Goal: Transaction & Acquisition: Obtain resource

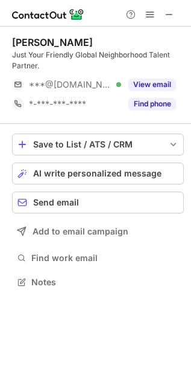
scroll to position [273, 191]
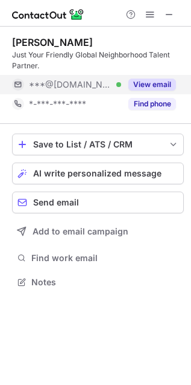
click at [148, 85] on button "View email" at bounding box center [153, 85] width 48 height 12
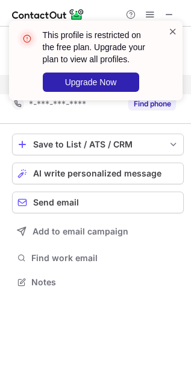
click at [171, 28] on span at bounding box center [174, 31] width 10 height 12
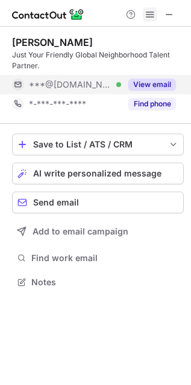
click at [146, 15] on span at bounding box center [151, 15] width 10 height 10
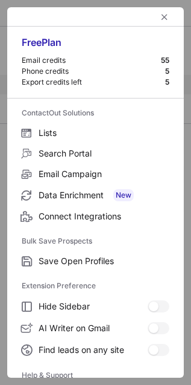
scroll to position [118, 0]
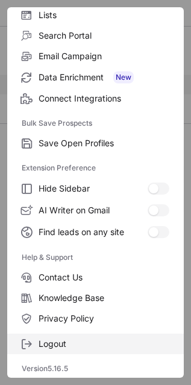
click at [65, 338] on span "Logout" at bounding box center [104, 343] width 131 height 11
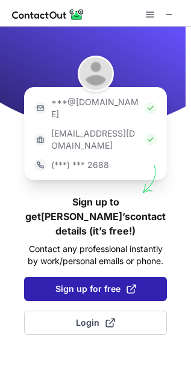
click at [112, 283] on span "Sign up for free" at bounding box center [96, 289] width 81 height 12
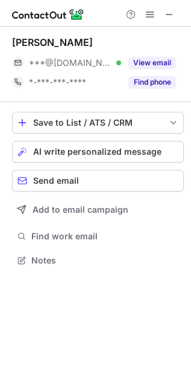
scroll to position [6, 6]
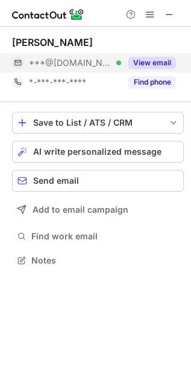
click at [150, 63] on button "View email" at bounding box center [153, 63] width 48 height 12
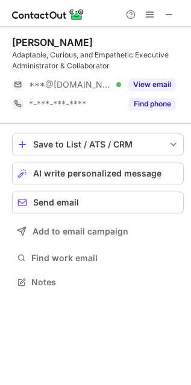
scroll to position [6, 6]
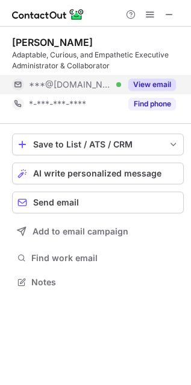
click at [167, 83] on button "View email" at bounding box center [153, 85] width 48 height 12
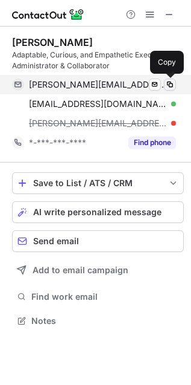
click at [164, 84] on button at bounding box center [170, 85] width 12 height 12
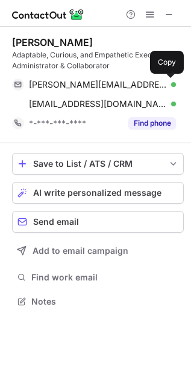
scroll to position [7, 6]
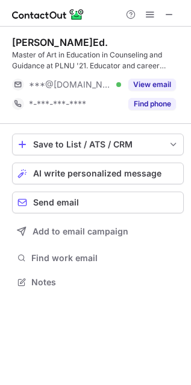
scroll to position [273, 191]
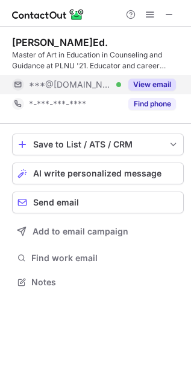
click at [146, 82] on button "View email" at bounding box center [153, 85] width 48 height 12
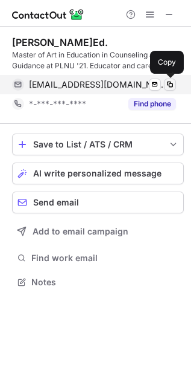
click at [172, 83] on span at bounding box center [170, 85] width 10 height 10
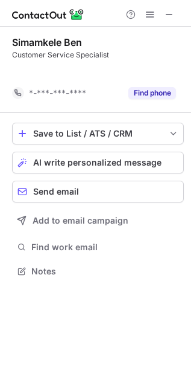
scroll to position [6, 6]
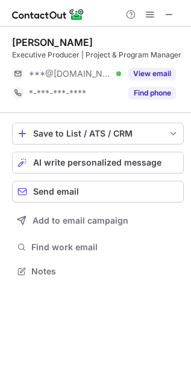
scroll to position [263, 191]
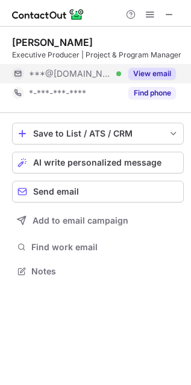
click at [143, 74] on button "View email" at bounding box center [153, 74] width 48 height 12
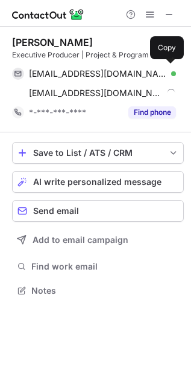
scroll to position [282, 191]
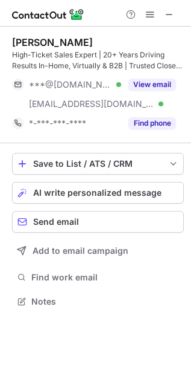
scroll to position [293, 191]
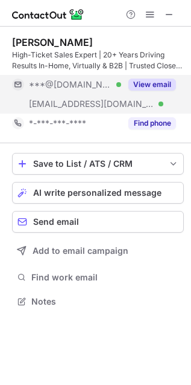
click at [166, 82] on button "View email" at bounding box center [153, 85] width 48 height 12
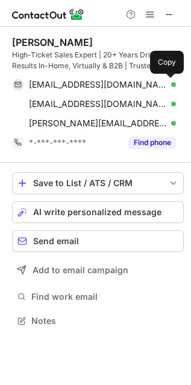
scroll to position [312, 191]
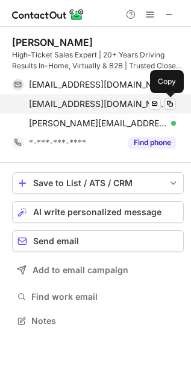
click at [170, 104] on span at bounding box center [170, 104] width 10 height 10
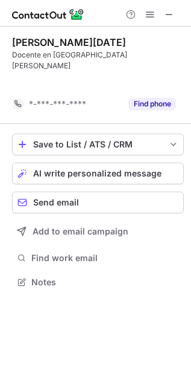
scroll to position [6, 6]
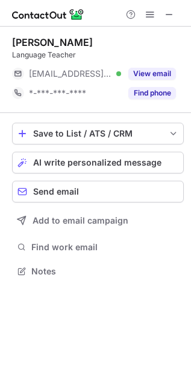
scroll to position [263, 191]
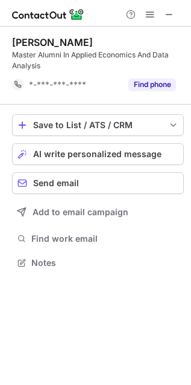
scroll to position [254, 191]
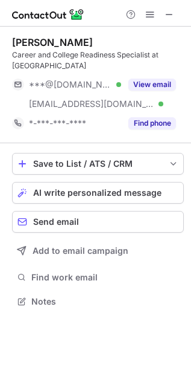
scroll to position [293, 191]
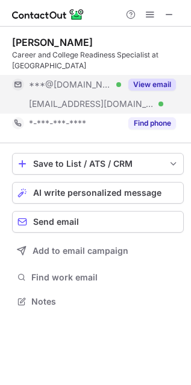
click at [160, 92] on div "View email" at bounding box center [148, 84] width 55 height 19
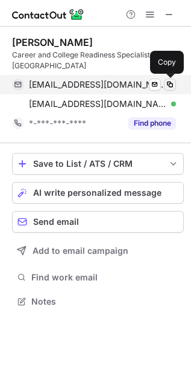
click at [170, 84] on span at bounding box center [170, 85] width 10 height 10
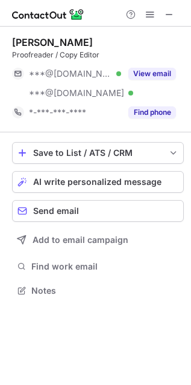
scroll to position [282, 191]
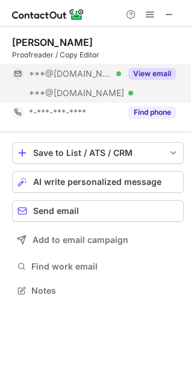
click at [152, 70] on button "View email" at bounding box center [153, 74] width 48 height 12
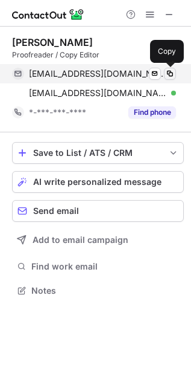
click at [169, 71] on span at bounding box center [170, 74] width 10 height 10
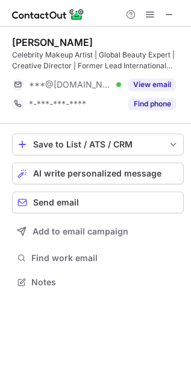
scroll to position [273, 191]
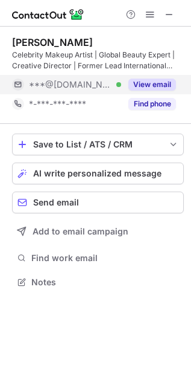
click at [146, 85] on button "View email" at bounding box center [153, 85] width 48 height 12
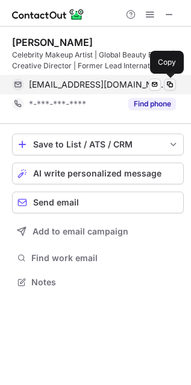
click at [169, 85] on span at bounding box center [170, 85] width 10 height 10
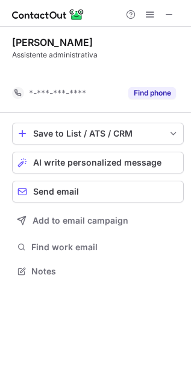
scroll to position [6, 6]
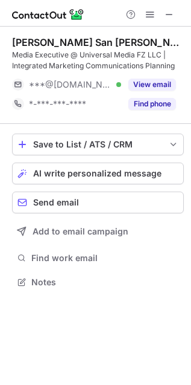
scroll to position [273, 191]
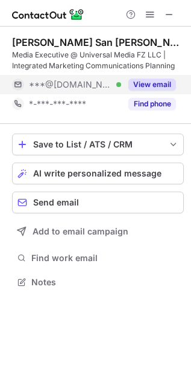
click at [171, 80] on button "View email" at bounding box center [153, 85] width 48 height 12
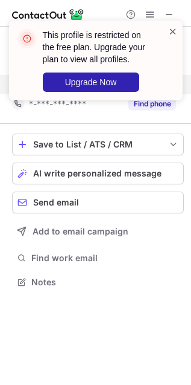
click at [173, 29] on span at bounding box center [174, 31] width 10 height 12
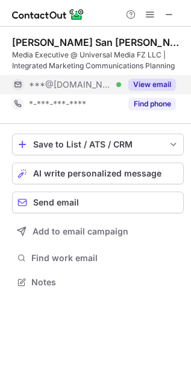
click at [149, 12] on span at bounding box center [151, 15] width 10 height 10
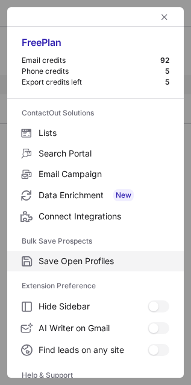
scroll to position [118, 0]
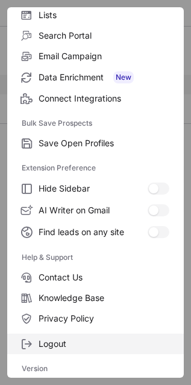
click at [73, 341] on span "Logout" at bounding box center [104, 343] width 131 height 11
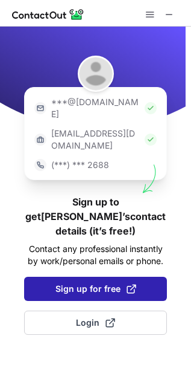
click at [127, 284] on span at bounding box center [132, 289] width 10 height 10
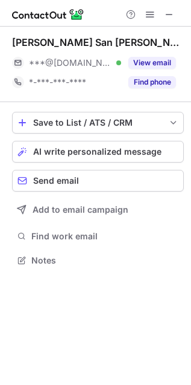
scroll to position [6, 6]
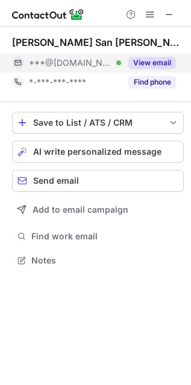
click at [149, 64] on button "View email" at bounding box center [153, 63] width 48 height 12
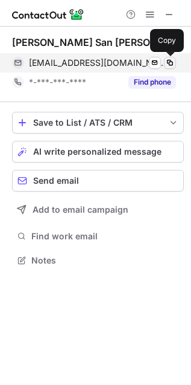
click at [168, 60] on span at bounding box center [170, 63] width 10 height 10
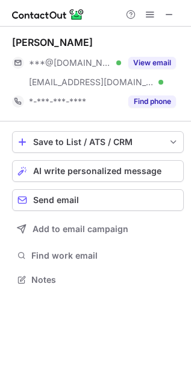
scroll to position [271, 191]
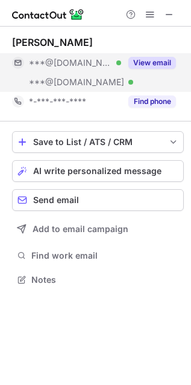
click at [143, 55] on div "View email" at bounding box center [148, 62] width 55 height 19
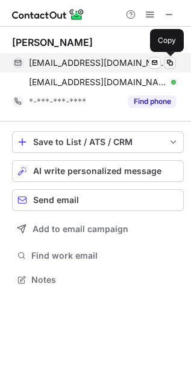
click at [171, 61] on span at bounding box center [170, 63] width 10 height 10
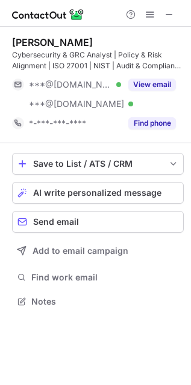
scroll to position [293, 191]
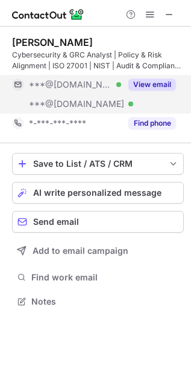
click at [150, 83] on button "View email" at bounding box center [153, 85] width 48 height 12
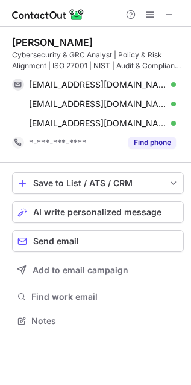
scroll to position [312, 191]
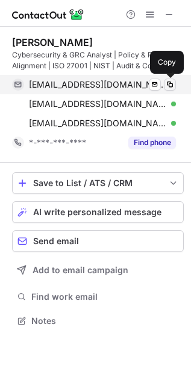
click at [172, 83] on span at bounding box center [170, 85] width 10 height 10
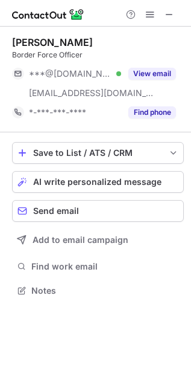
scroll to position [282, 191]
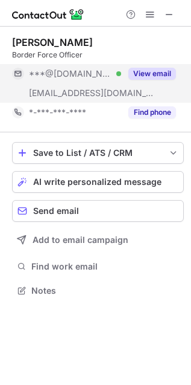
click at [155, 73] on button "View email" at bounding box center [153, 74] width 48 height 12
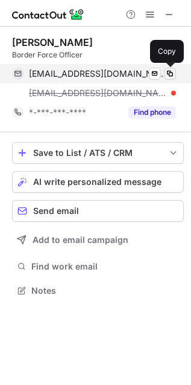
click at [172, 73] on span at bounding box center [170, 74] width 10 height 10
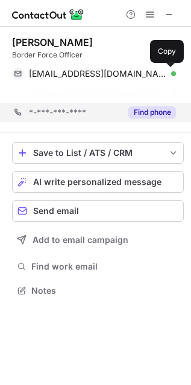
scroll to position [7, 6]
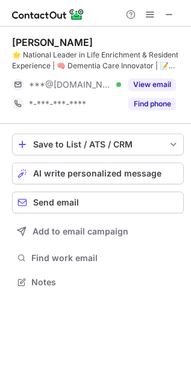
scroll to position [273, 191]
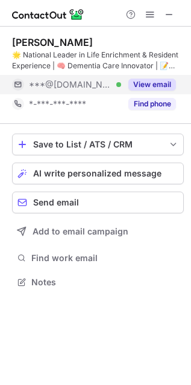
click at [168, 85] on button "View email" at bounding box center [153, 85] width 48 height 12
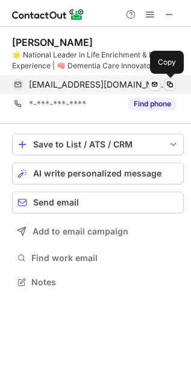
click at [169, 84] on span at bounding box center [170, 85] width 10 height 10
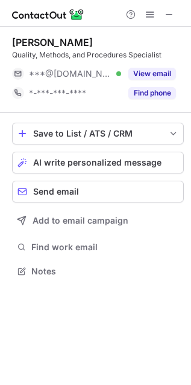
scroll to position [263, 191]
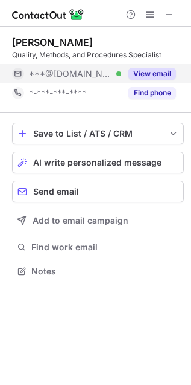
click at [150, 76] on button "View email" at bounding box center [153, 74] width 48 height 12
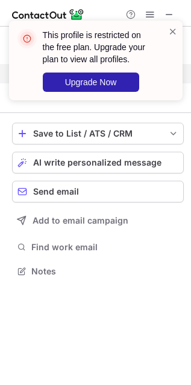
click at [161, 30] on div "This profile is restricted on the free plan. Upgrade your plan to view all prof…" at bounding box center [104, 60] width 122 height 63
click at [174, 31] on span at bounding box center [174, 31] width 10 height 12
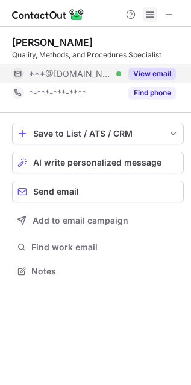
click at [147, 18] on span at bounding box center [151, 15] width 10 height 10
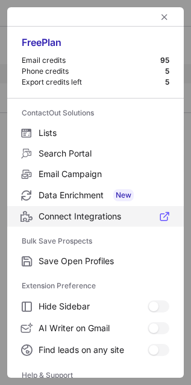
scroll to position [118, 0]
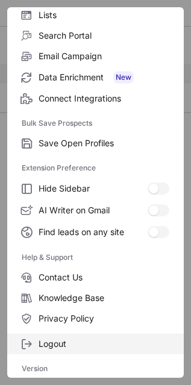
click at [72, 339] on span "Logout" at bounding box center [104, 343] width 131 height 11
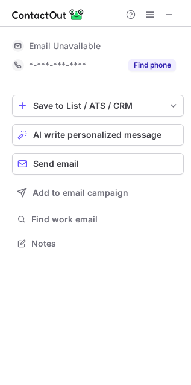
scroll to position [6, 6]
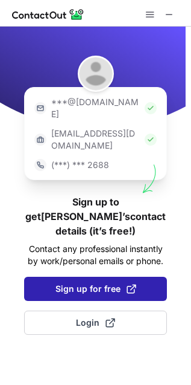
click at [66, 283] on span "Sign up for free" at bounding box center [96, 289] width 81 height 12
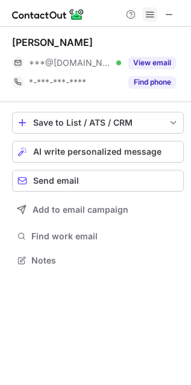
click at [149, 18] on span at bounding box center [151, 15] width 10 height 10
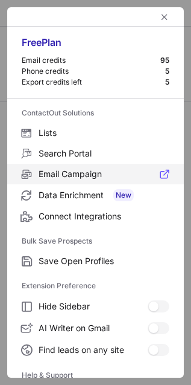
scroll to position [118, 0]
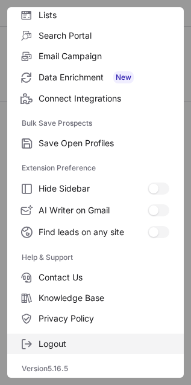
click at [82, 334] on label "Logout" at bounding box center [95, 343] width 177 height 21
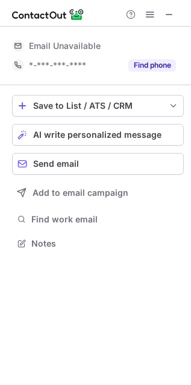
scroll to position [234, 191]
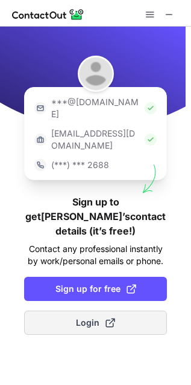
click at [94, 317] on span "Login" at bounding box center [95, 323] width 39 height 12
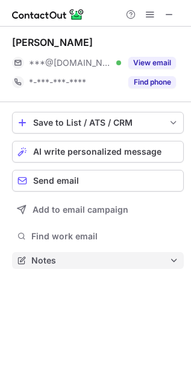
scroll to position [252, 191]
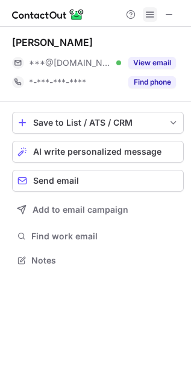
click at [149, 19] on span at bounding box center [151, 15] width 10 height 10
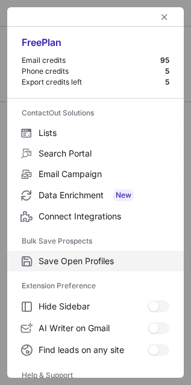
scroll to position [118, 0]
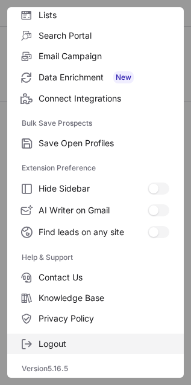
click at [61, 347] on span "Logout" at bounding box center [104, 343] width 131 height 11
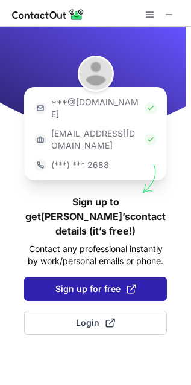
click at [95, 283] on span "Sign up for free" at bounding box center [96, 289] width 81 height 12
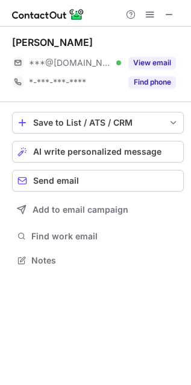
scroll to position [252, 191]
click at [149, 17] on span at bounding box center [151, 15] width 10 height 10
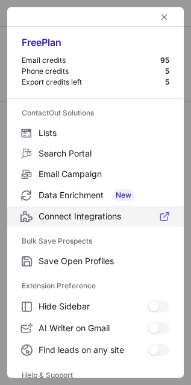
scroll to position [118, 0]
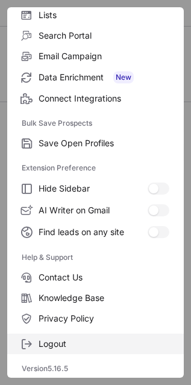
click at [58, 342] on span "Logout" at bounding box center [104, 343] width 131 height 11
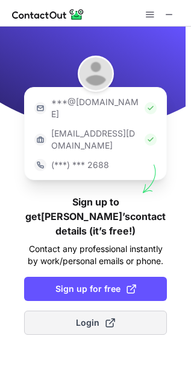
click at [106, 318] on span at bounding box center [111, 323] width 10 height 10
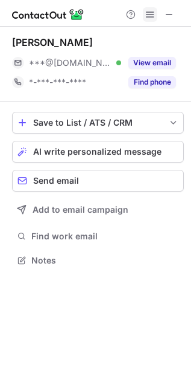
scroll to position [6, 6]
click at [156, 16] on button at bounding box center [150, 14] width 14 height 14
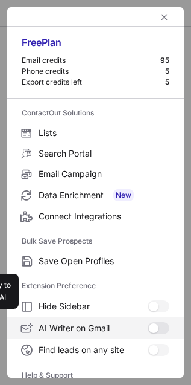
scroll to position [118, 0]
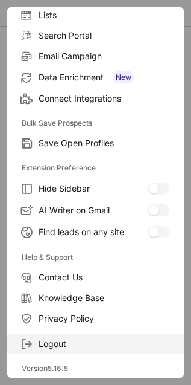
click at [53, 348] on span "Logout" at bounding box center [104, 343] width 131 height 11
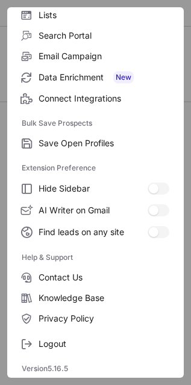
scroll to position [0, 0]
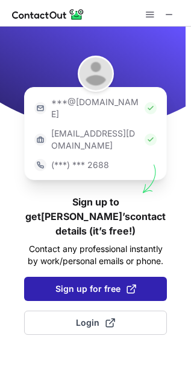
click at [91, 283] on span "Sign up for free" at bounding box center [96, 289] width 81 height 12
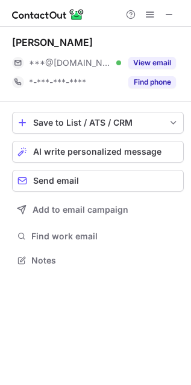
scroll to position [6, 6]
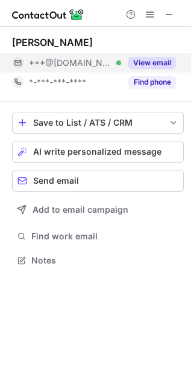
click at [172, 63] on button "View email" at bounding box center [153, 63] width 48 height 12
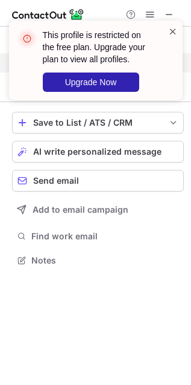
click at [175, 31] on span at bounding box center [174, 31] width 10 height 12
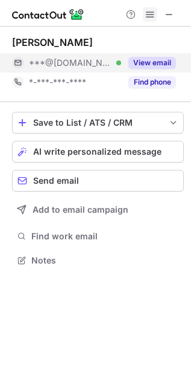
click at [155, 12] on span at bounding box center [151, 15] width 10 height 10
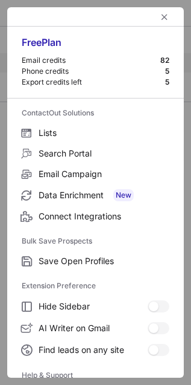
scroll to position [118, 0]
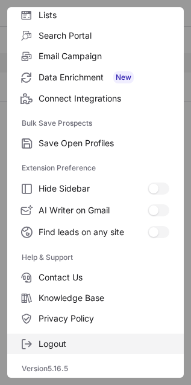
click at [137, 342] on span "Logout" at bounding box center [104, 343] width 131 height 11
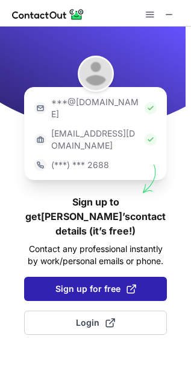
click at [138, 277] on button "Sign up for free" at bounding box center [95, 289] width 143 height 24
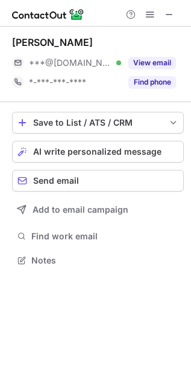
scroll to position [6, 6]
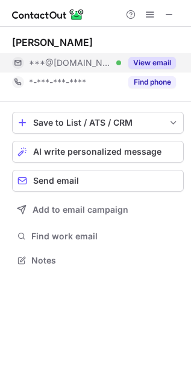
click at [144, 65] on button "View email" at bounding box center [153, 63] width 48 height 12
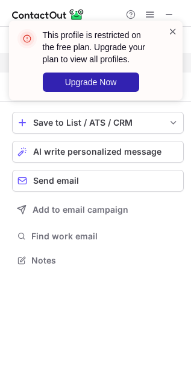
click at [173, 31] on span at bounding box center [174, 31] width 10 height 12
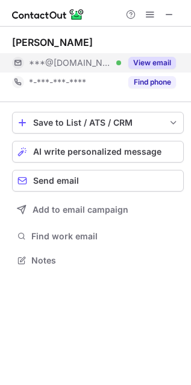
click at [154, 19] on span at bounding box center [151, 15] width 10 height 10
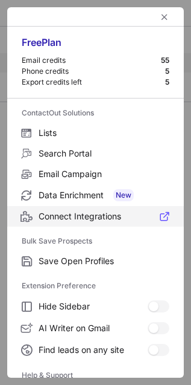
scroll to position [118, 0]
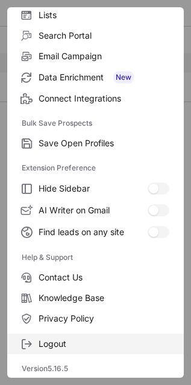
click at [72, 340] on span "Logout" at bounding box center [104, 343] width 131 height 11
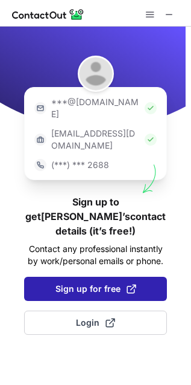
click at [108, 277] on button "Sign up for free" at bounding box center [95, 289] width 143 height 24
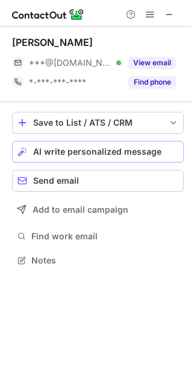
scroll to position [6, 6]
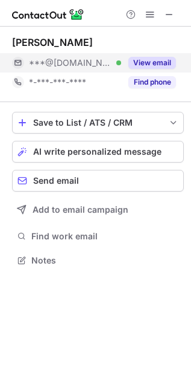
click at [151, 62] on button "View email" at bounding box center [153, 63] width 48 height 12
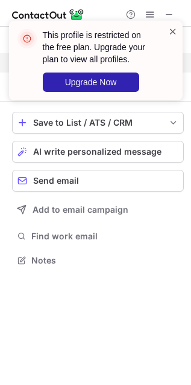
click at [173, 33] on span at bounding box center [174, 31] width 10 height 12
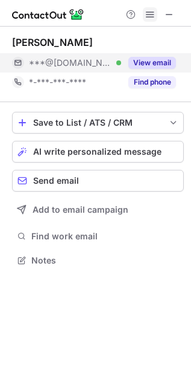
click at [149, 11] on span at bounding box center [151, 15] width 10 height 10
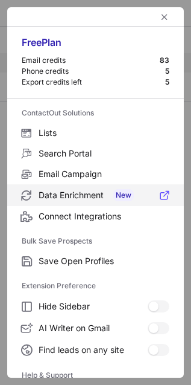
scroll to position [118, 0]
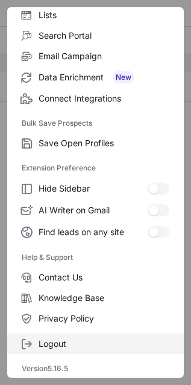
click at [80, 333] on label "Logout" at bounding box center [95, 343] width 177 height 21
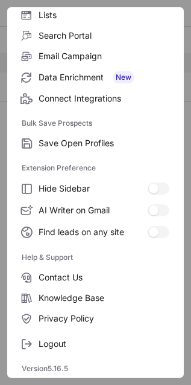
scroll to position [0, 0]
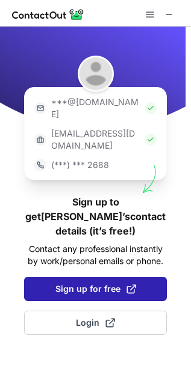
click at [113, 283] on span "Sign up for free" at bounding box center [96, 289] width 81 height 12
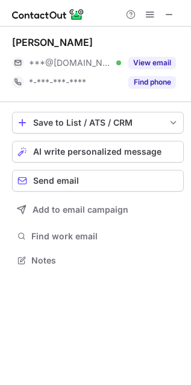
scroll to position [6, 6]
click at [155, 16] on span at bounding box center [151, 15] width 10 height 10
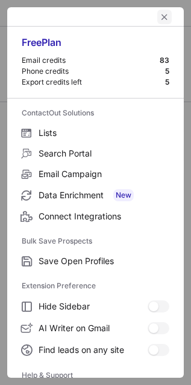
click at [160, 16] on span "left-button" at bounding box center [165, 17] width 10 height 10
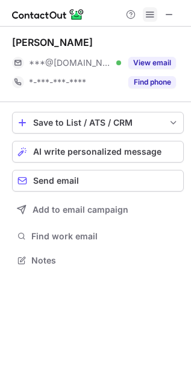
click at [155, 16] on span at bounding box center [151, 15] width 10 height 10
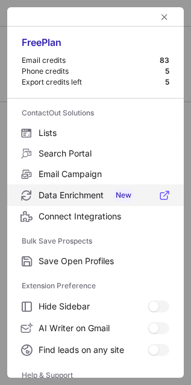
scroll to position [118, 0]
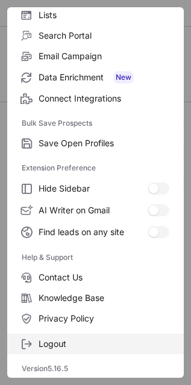
click at [72, 340] on span "Logout" at bounding box center [104, 343] width 131 height 11
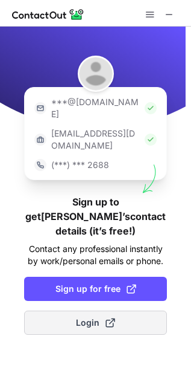
click at [85, 317] on span "Login" at bounding box center [95, 323] width 39 height 12
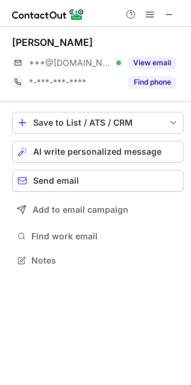
scroll to position [6, 6]
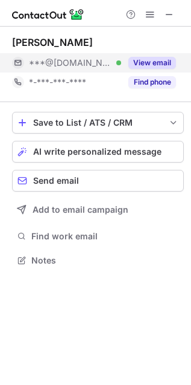
click at [146, 67] on button "View email" at bounding box center [153, 63] width 48 height 12
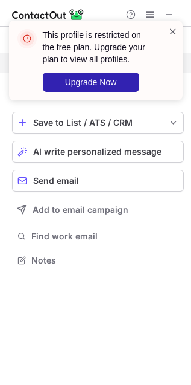
click at [177, 30] on span at bounding box center [174, 31] width 10 height 12
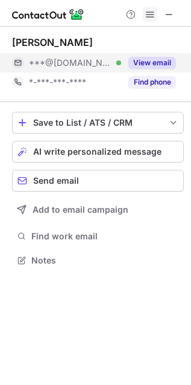
click at [156, 13] on button at bounding box center [150, 14] width 14 height 14
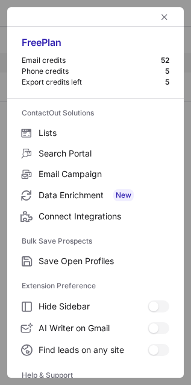
scroll to position [118, 0]
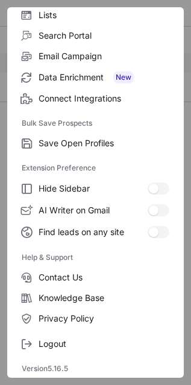
click at [71, 331] on div "Logout" at bounding box center [95, 341] width 177 height 25
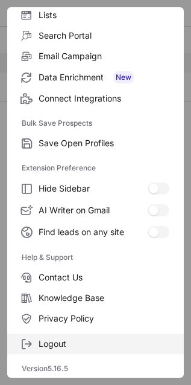
click at [115, 339] on span "Logout" at bounding box center [104, 343] width 131 height 11
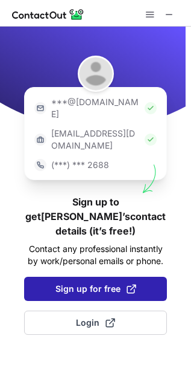
click at [109, 283] on span "Sign up for free" at bounding box center [96, 289] width 81 height 12
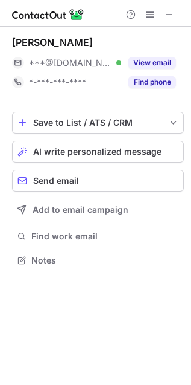
scroll to position [6, 6]
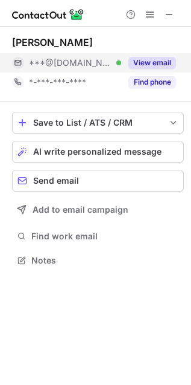
click at [146, 60] on button "View email" at bounding box center [153, 63] width 48 height 12
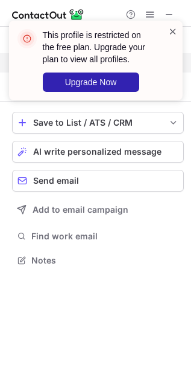
click at [173, 31] on span at bounding box center [174, 31] width 10 height 12
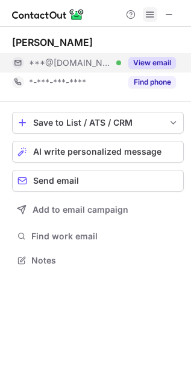
click at [145, 19] on button at bounding box center [150, 14] width 14 height 14
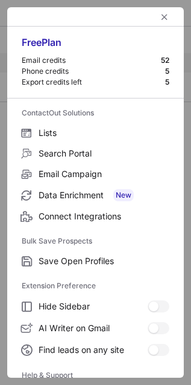
scroll to position [118, 0]
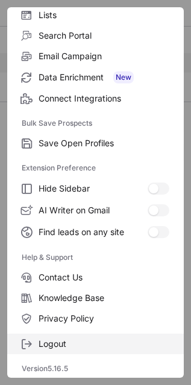
click at [74, 345] on span "Logout" at bounding box center [104, 343] width 131 height 11
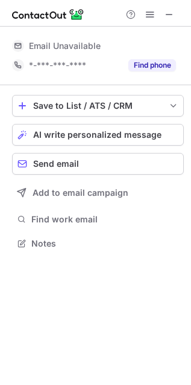
scroll to position [234, 191]
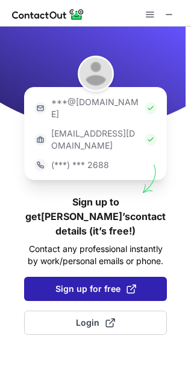
click at [103, 277] on button "Sign up for free" at bounding box center [95, 289] width 143 height 24
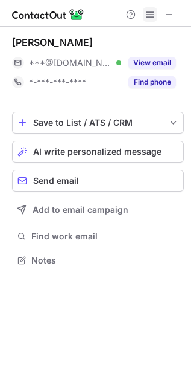
scroll to position [6, 6]
click at [156, 11] on button at bounding box center [150, 14] width 14 height 14
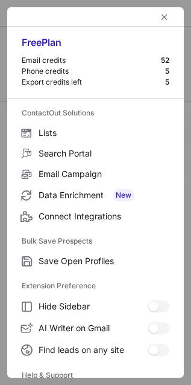
scroll to position [118, 0]
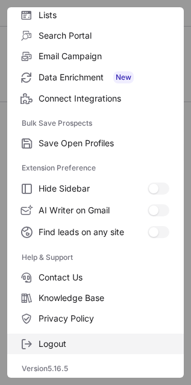
click at [64, 341] on span "Logout" at bounding box center [104, 343] width 131 height 11
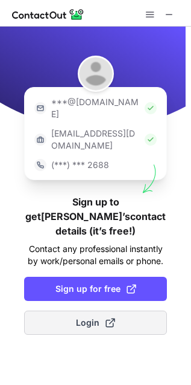
click at [77, 317] on span "Login" at bounding box center [95, 323] width 39 height 12
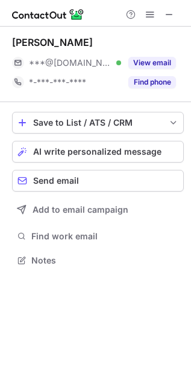
scroll to position [6, 6]
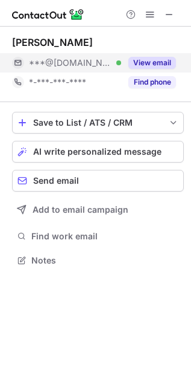
click at [150, 62] on button "View email" at bounding box center [153, 63] width 48 height 12
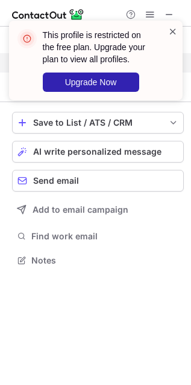
click at [175, 31] on span at bounding box center [174, 31] width 10 height 12
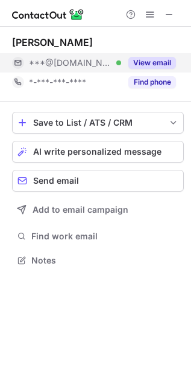
click at [151, 13] on span at bounding box center [151, 15] width 10 height 10
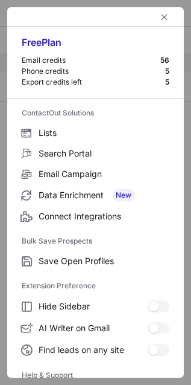
scroll to position [118, 0]
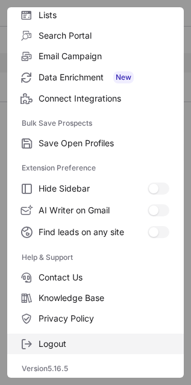
click at [77, 343] on span "Logout" at bounding box center [104, 343] width 131 height 11
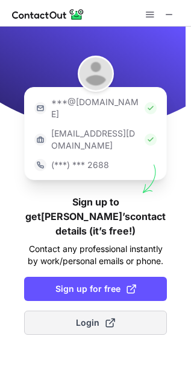
click at [97, 317] on span "Login" at bounding box center [95, 323] width 39 height 12
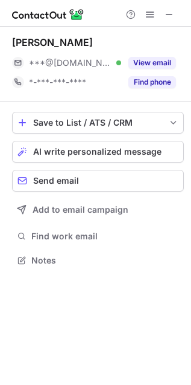
scroll to position [6, 6]
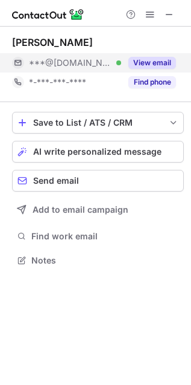
click at [152, 69] on div "View email" at bounding box center [148, 62] width 55 height 19
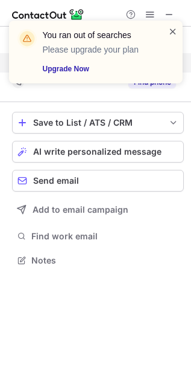
click at [173, 26] on span at bounding box center [174, 31] width 10 height 12
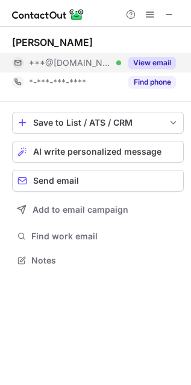
click at [144, 13] on button at bounding box center [150, 14] width 14 height 14
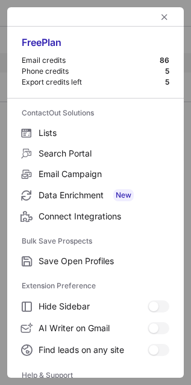
scroll to position [118, 0]
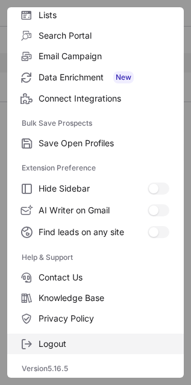
click at [66, 335] on label "Logout" at bounding box center [95, 343] width 177 height 21
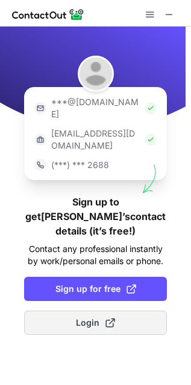
click at [95, 310] on button "Login" at bounding box center [95, 322] width 143 height 24
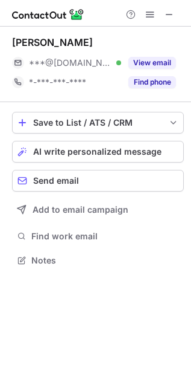
scroll to position [6, 6]
click at [166, 62] on button "View email" at bounding box center [153, 63] width 48 height 12
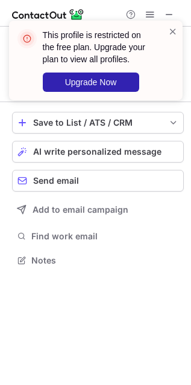
click at [181, 33] on div "This profile is restricted on the free plan. Upgrade your plan to view all prof…" at bounding box center [96, 61] width 174 height 80
click at [176, 32] on span at bounding box center [174, 31] width 10 height 12
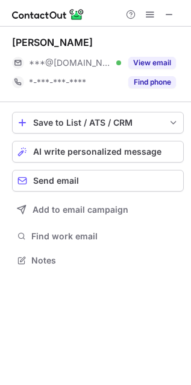
click at [152, 16] on span at bounding box center [151, 15] width 10 height 10
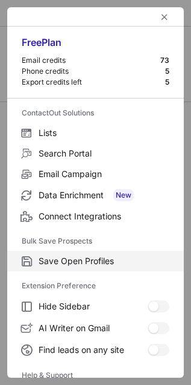
scroll to position [118, 0]
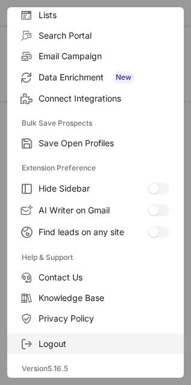
click at [89, 344] on span "Logout" at bounding box center [104, 343] width 131 height 11
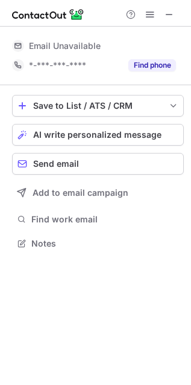
scroll to position [0, 0]
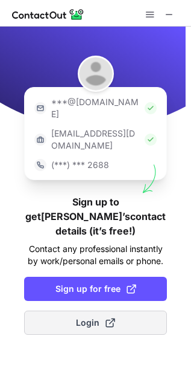
click at [66, 310] on button "Login" at bounding box center [95, 322] width 143 height 24
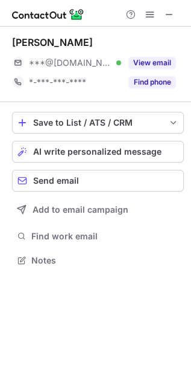
scroll to position [6, 6]
click at [146, 19] on span at bounding box center [151, 15] width 10 height 10
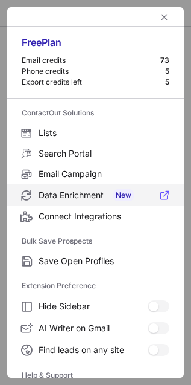
scroll to position [118, 0]
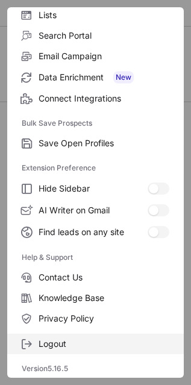
drag, startPoint x: 53, startPoint y: 337, endPoint x: 89, endPoint y: 341, distance: 37.1
click at [89, 341] on span "Logout" at bounding box center [104, 343] width 131 height 11
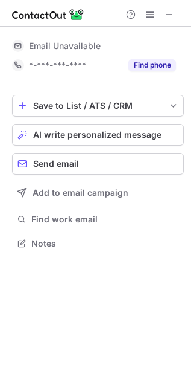
scroll to position [0, 0]
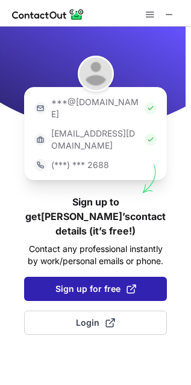
click at [94, 283] on span "Sign up for free" at bounding box center [96, 289] width 81 height 12
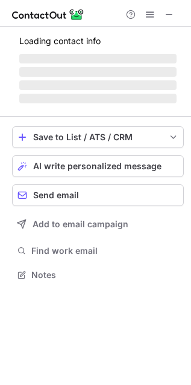
scroll to position [6, 6]
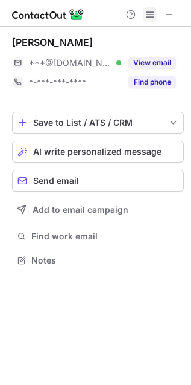
click at [151, 15] on span at bounding box center [151, 15] width 10 height 10
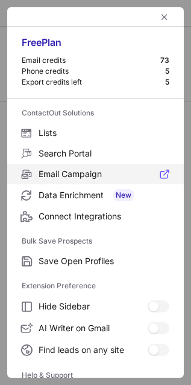
scroll to position [118, 0]
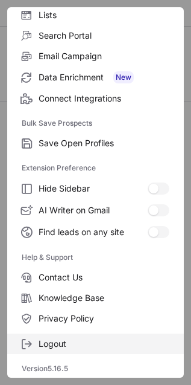
click at [68, 335] on label "Logout" at bounding box center [95, 343] width 177 height 21
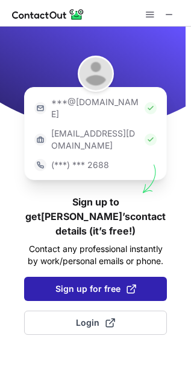
click at [108, 283] on span "Sign up for free" at bounding box center [96, 289] width 81 height 12
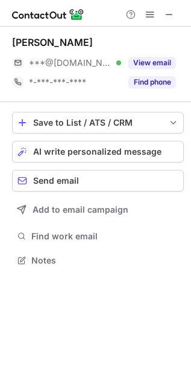
scroll to position [6, 6]
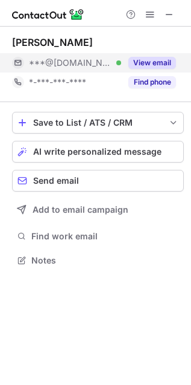
click at [149, 59] on button "View email" at bounding box center [153, 63] width 48 height 12
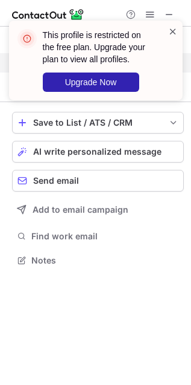
click at [176, 30] on span at bounding box center [174, 31] width 10 height 12
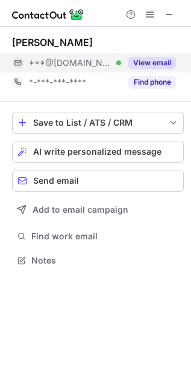
click at [155, 59] on button "View email" at bounding box center [153, 63] width 48 height 12
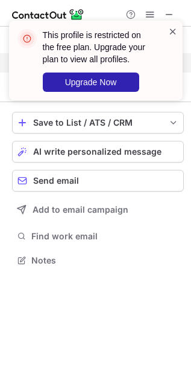
click at [173, 35] on span at bounding box center [174, 31] width 10 height 12
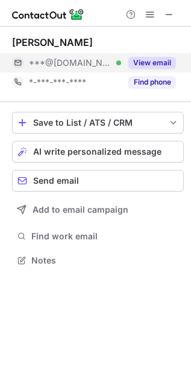
click at [152, 19] on span at bounding box center [151, 15] width 10 height 10
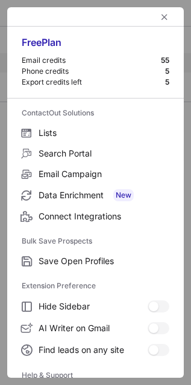
scroll to position [118, 0]
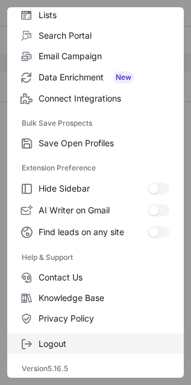
click at [88, 338] on span "Logout" at bounding box center [104, 343] width 131 height 11
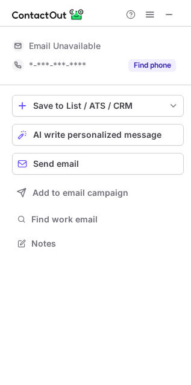
scroll to position [234, 191]
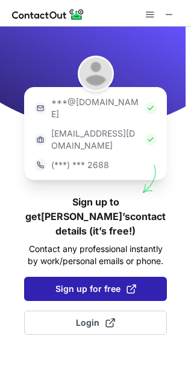
click at [89, 277] on button "Sign up for free" at bounding box center [95, 289] width 143 height 24
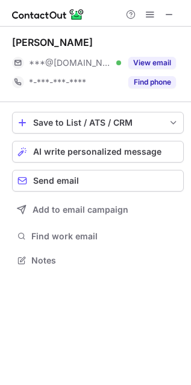
scroll to position [6, 6]
click at [158, 13] on button at bounding box center [150, 14] width 14 height 14
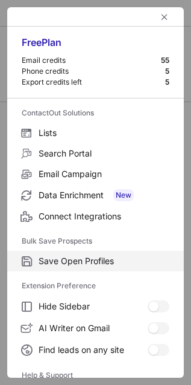
scroll to position [118, 0]
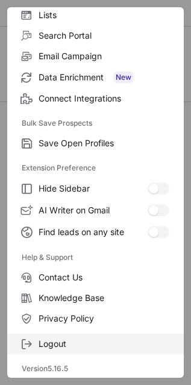
click at [46, 339] on span "Logout" at bounding box center [104, 343] width 131 height 11
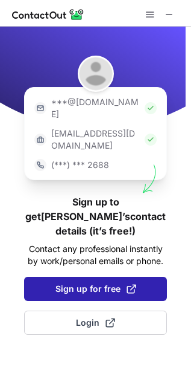
click at [91, 277] on button "Sign up for free" at bounding box center [95, 289] width 143 height 24
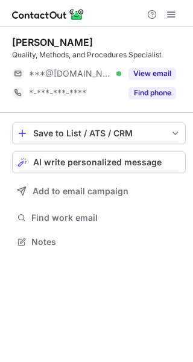
scroll to position [234, 193]
click at [171, 13] on span at bounding box center [172, 15] width 10 height 10
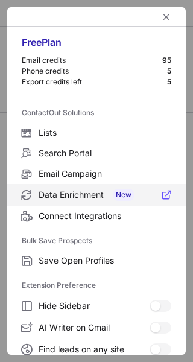
scroll to position [141, 0]
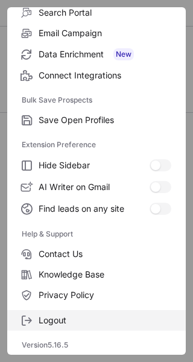
click at [58, 323] on span "Logout" at bounding box center [105, 320] width 133 height 11
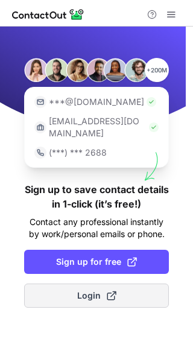
click at [58, 284] on button "Login" at bounding box center [96, 296] width 145 height 24
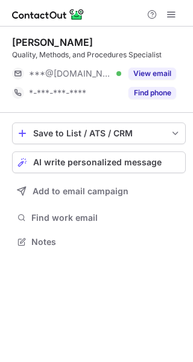
scroll to position [234, 193]
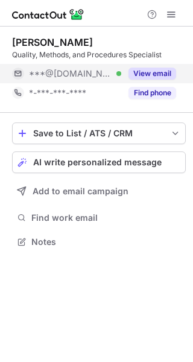
click at [153, 79] on button "View email" at bounding box center [153, 74] width 48 height 12
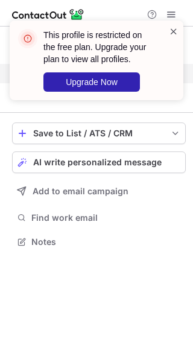
click at [170, 32] on span at bounding box center [174, 31] width 10 height 12
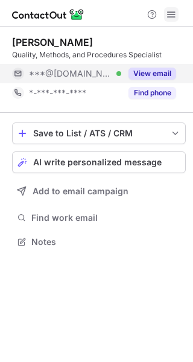
click at [176, 13] on span at bounding box center [172, 15] width 10 height 10
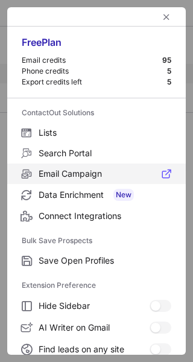
scroll to position [141, 0]
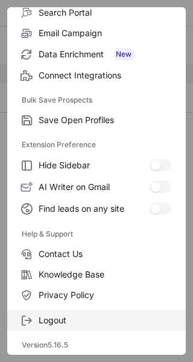
click at [59, 317] on span "Logout" at bounding box center [105, 320] width 133 height 11
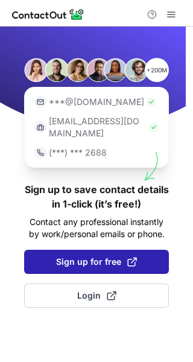
click at [86, 258] on button "Sign up for free" at bounding box center [96, 262] width 145 height 24
